Goal: Transaction & Acquisition: Download file/media

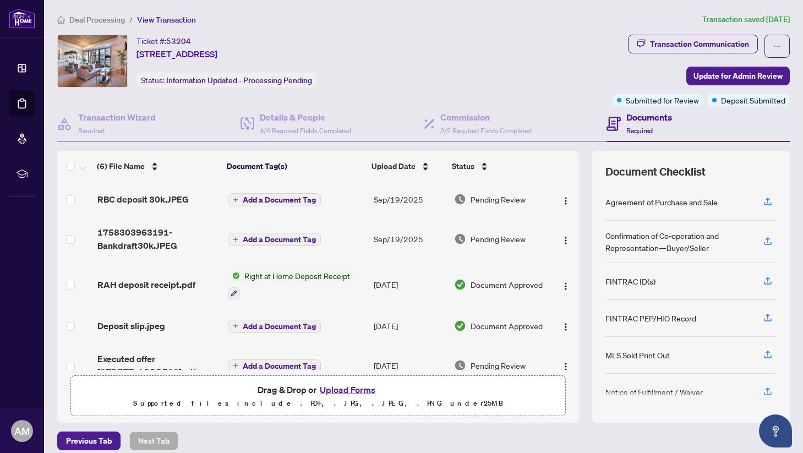
scroll to position [1, 0]
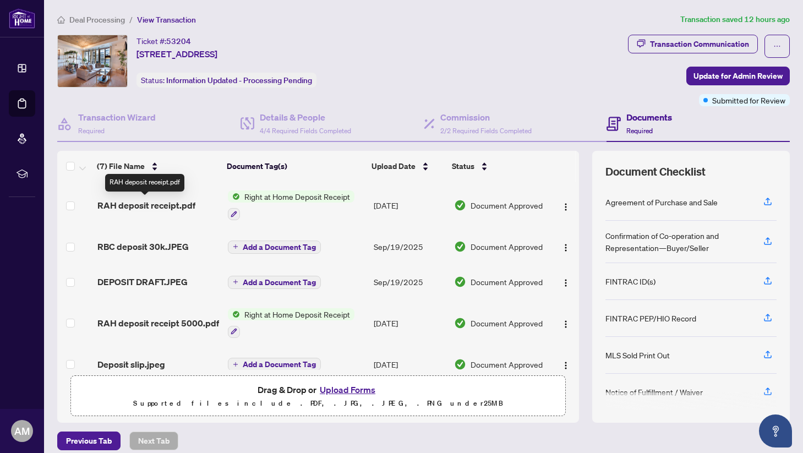
click at [178, 206] on span "RAH deposit receipt.pdf" at bounding box center [146, 205] width 98 height 13
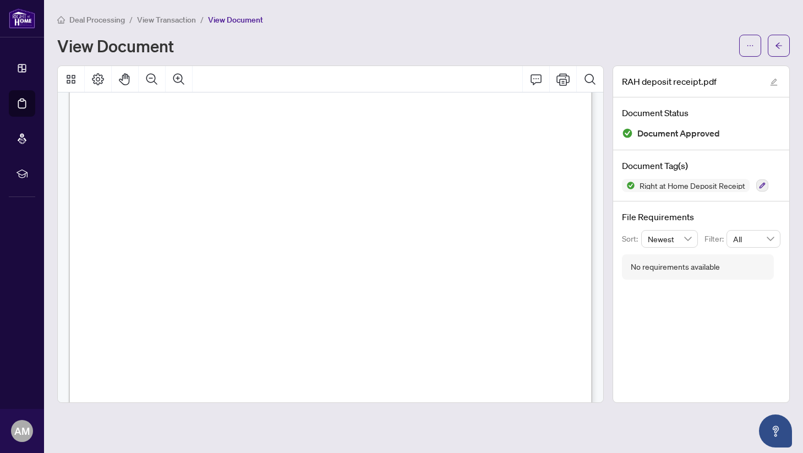
scroll to position [135, 0]
click at [744, 51] on button "button" at bounding box center [750, 46] width 22 height 22
click at [701, 72] on span "Download" at bounding box center [710, 69] width 84 height 12
click at [779, 43] on icon "arrow-left" at bounding box center [779, 46] width 8 height 8
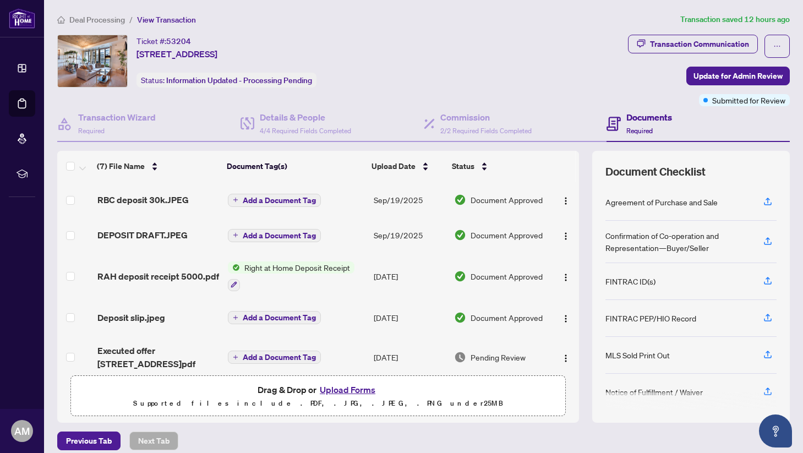
scroll to position [55, 0]
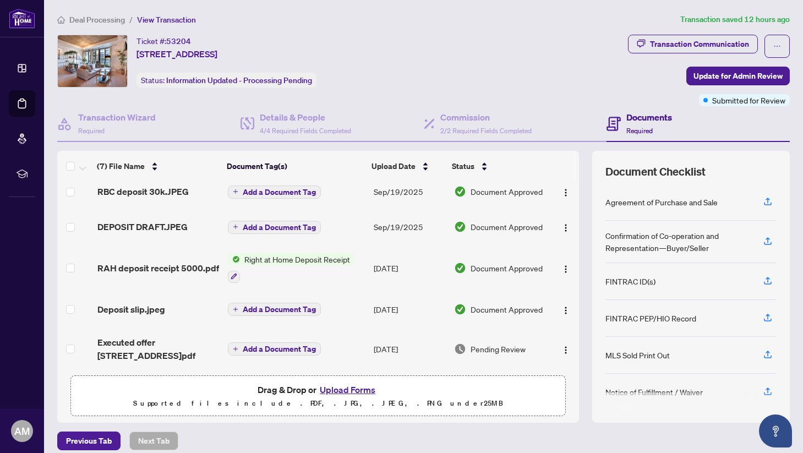
click at [280, 262] on span "Right at Home Deposit Receipt" at bounding box center [297, 259] width 114 height 12
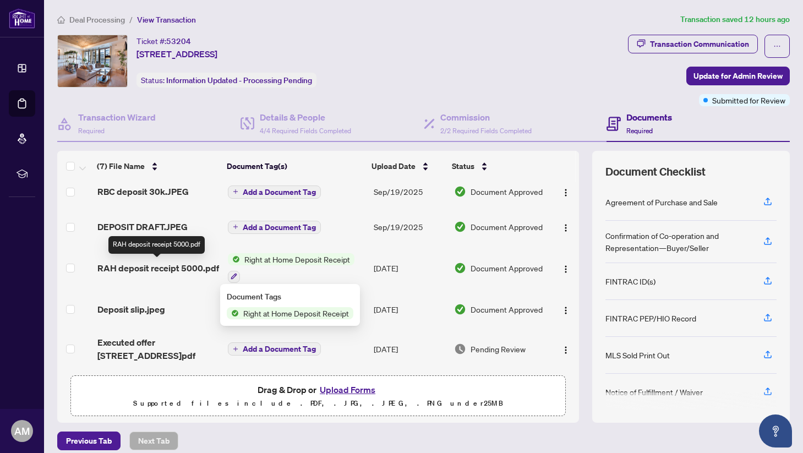
click at [182, 263] on span "RAH deposit receipt 5000.pdf" at bounding box center [158, 267] width 122 height 13
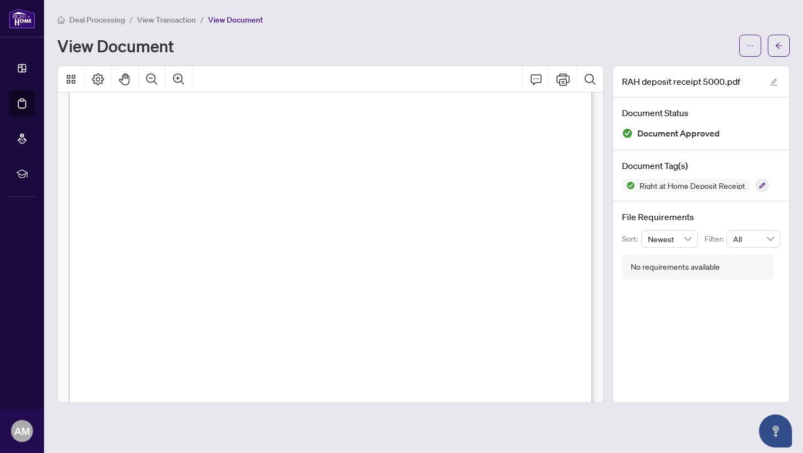
scroll to position [227, 0]
click at [747, 48] on icon "ellipsis" at bounding box center [750, 46] width 8 height 8
click at [696, 68] on span "Download" at bounding box center [710, 69] width 84 height 12
click at [775, 42] on icon "arrow-left" at bounding box center [779, 46] width 8 height 8
